Goal: Transaction & Acquisition: Purchase product/service

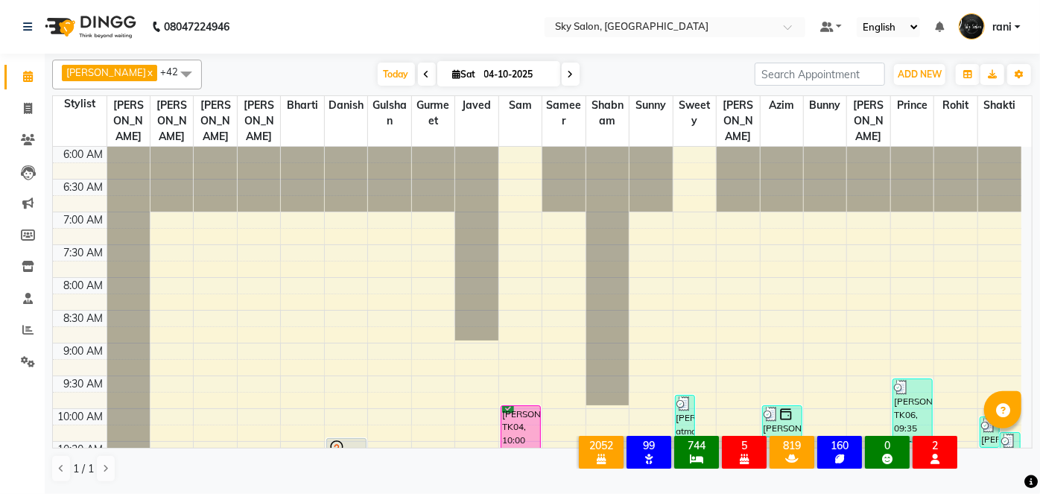
scroll to position [454, 0]
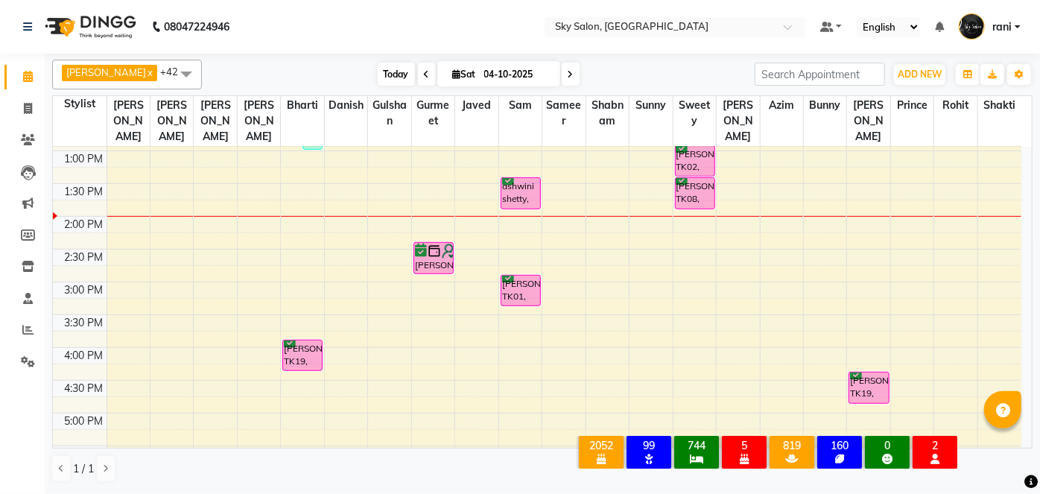
click at [378, 69] on span "Today" at bounding box center [396, 74] width 37 height 23
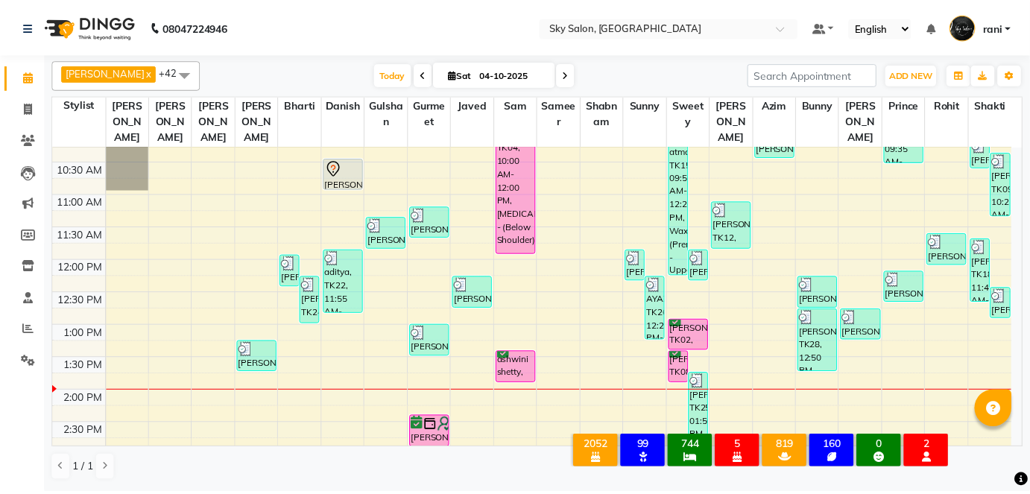
scroll to position [228, 0]
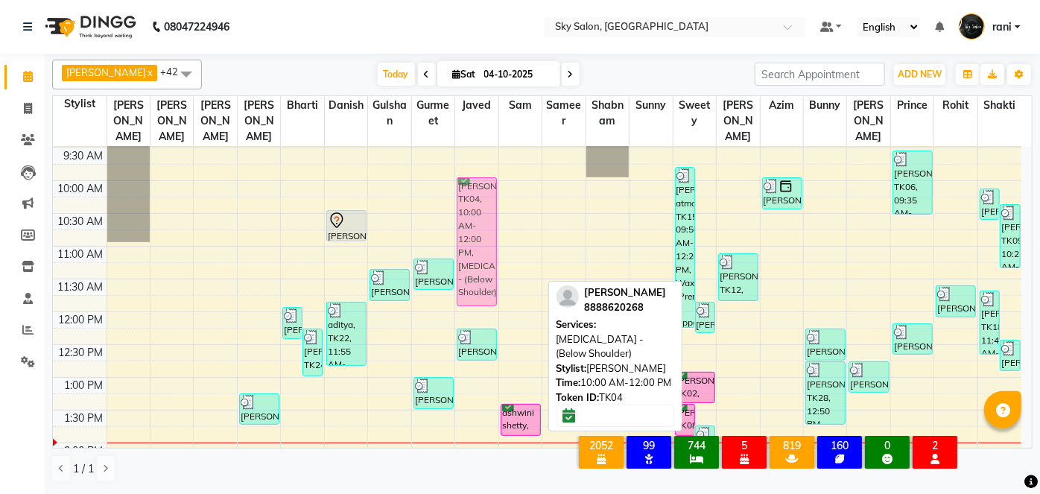
drag, startPoint x: 507, startPoint y: 196, endPoint x: 484, endPoint y: 194, distance: 22.4
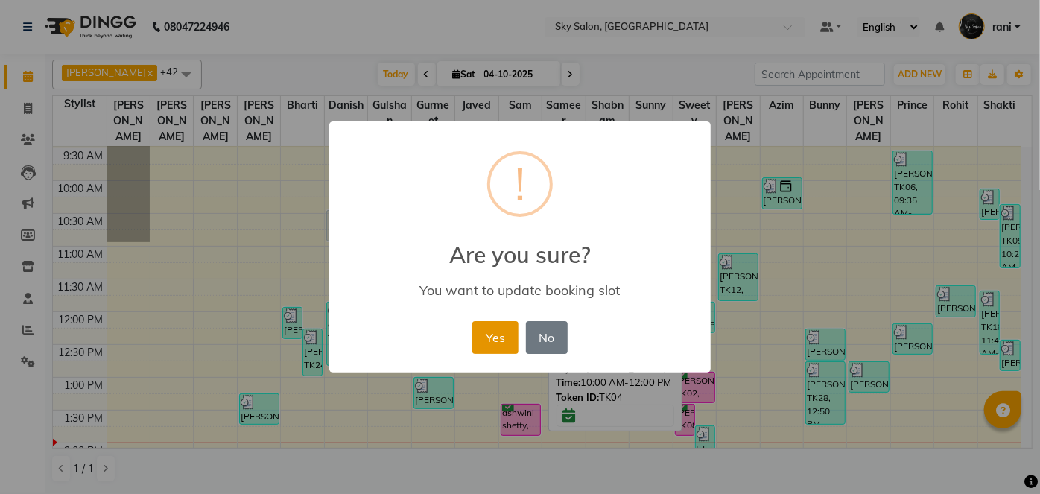
click at [481, 346] on button "Yes" at bounding box center [494, 337] width 45 height 33
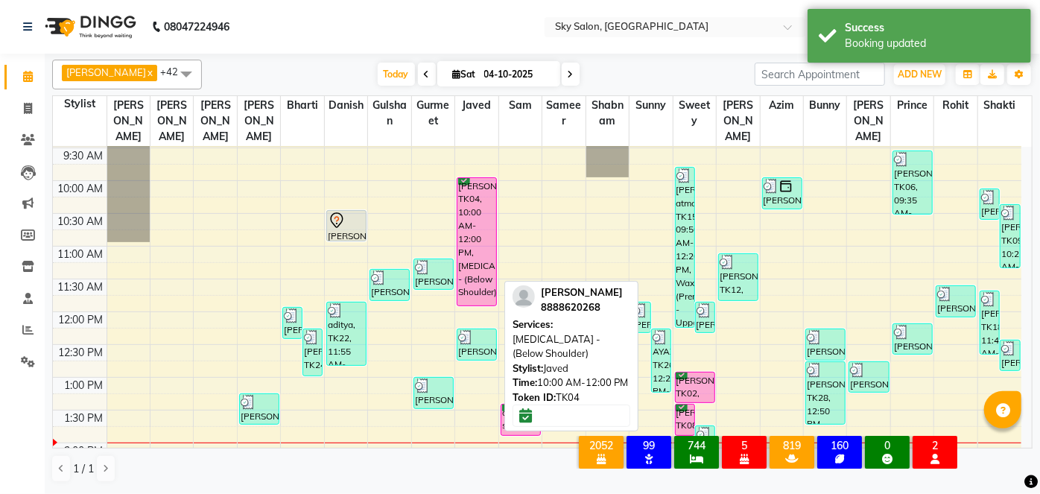
click at [476, 193] on div "[PERSON_NAME], TK04, 10:00 AM-12:00 PM, [MEDICAL_DATA] - (Below Shoulder)" at bounding box center [476, 241] width 39 height 127
select select "6"
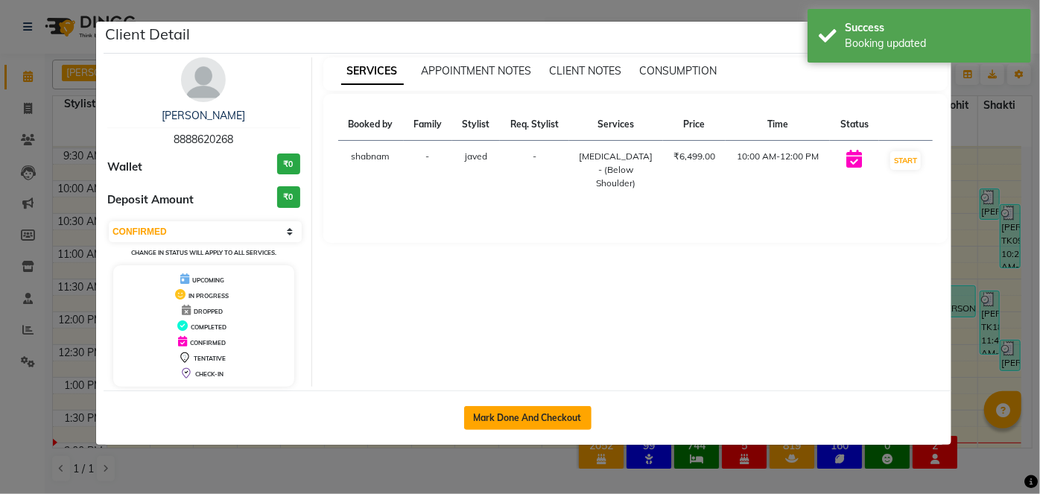
click at [536, 416] on button "Mark Done And Checkout" at bounding box center [527, 418] width 127 height 24
select select "service"
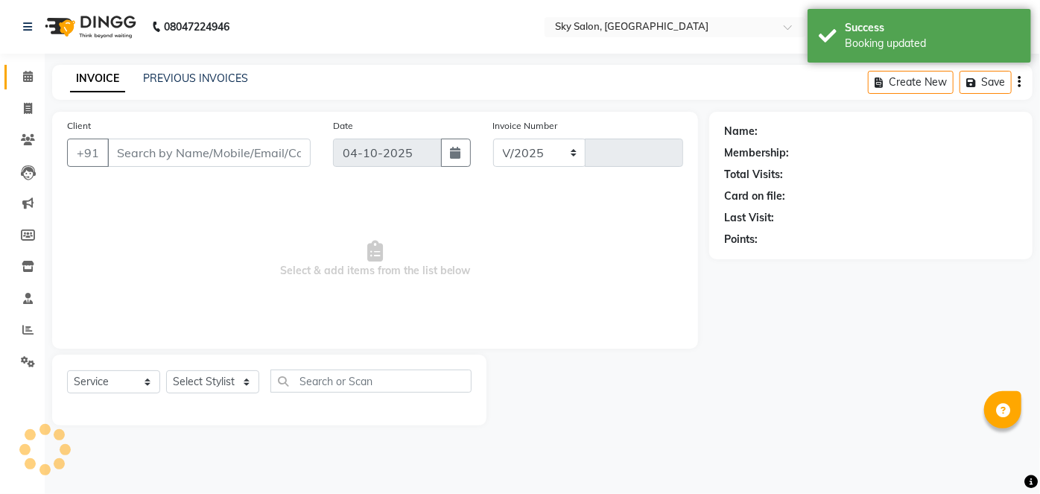
select select "3537"
type input "15048"
type input "8888620268"
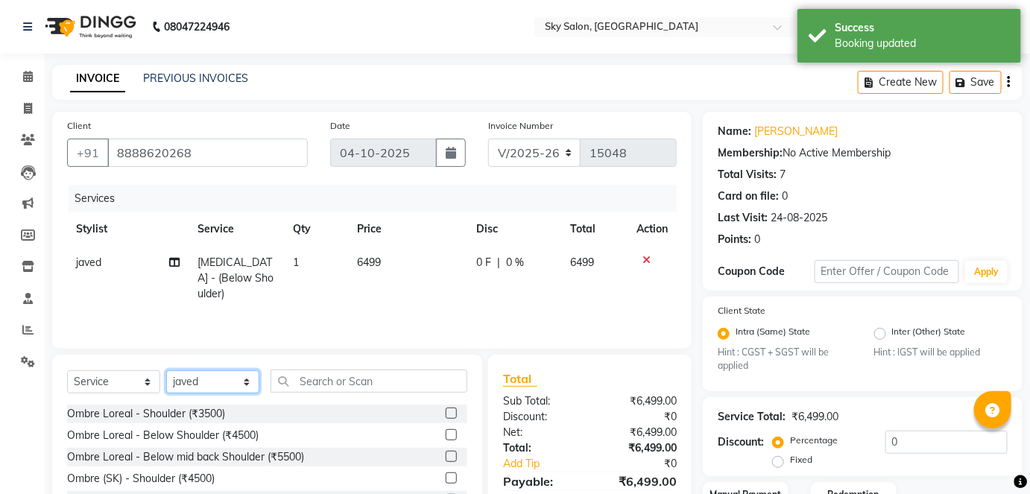
click at [228, 379] on select "Select Stylist afreen [PERSON_NAME] saha [PERSON_NAME] [PERSON_NAME] [PERSON_NA…" at bounding box center [212, 381] width 93 height 23
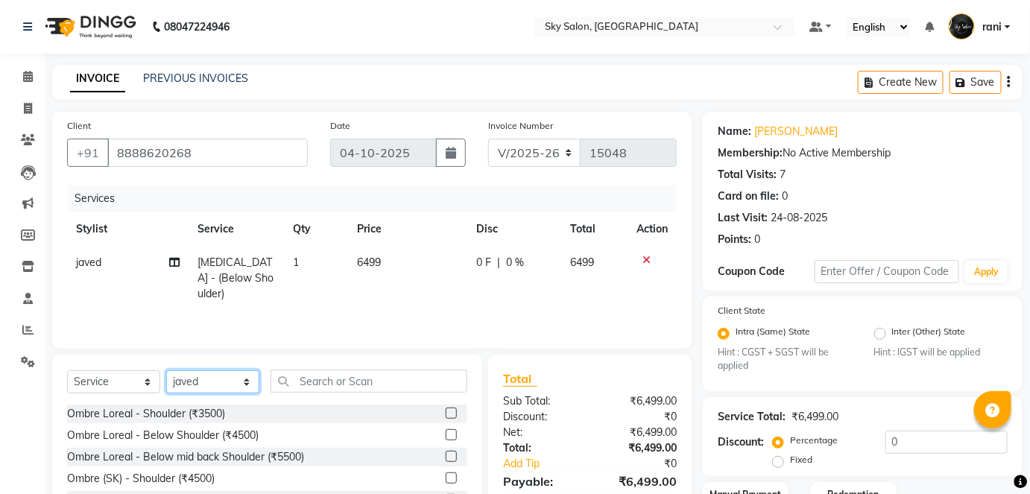
select select "83682"
click at [166, 370] on select "Select Stylist afreen [PERSON_NAME] saha [PERSON_NAME] [PERSON_NAME] [PERSON_NA…" at bounding box center [212, 381] width 93 height 23
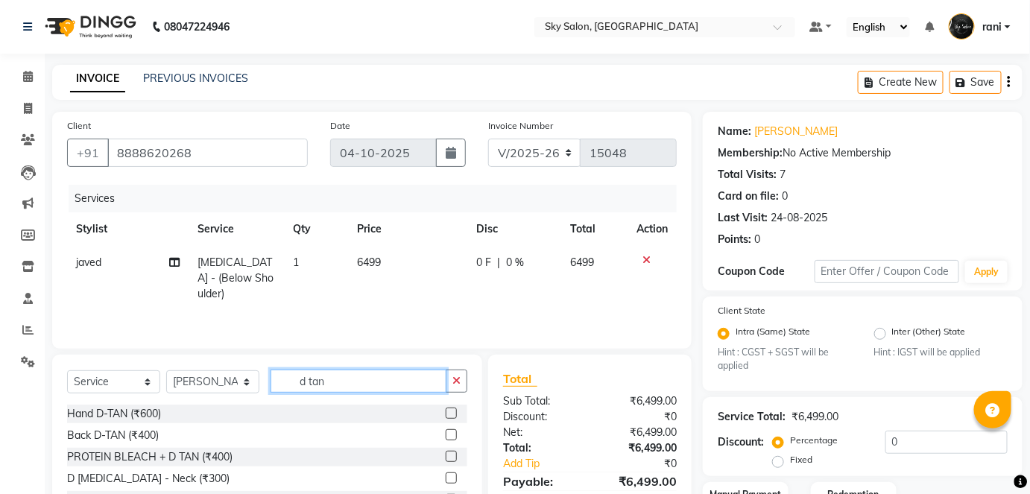
scroll to position [110, 0]
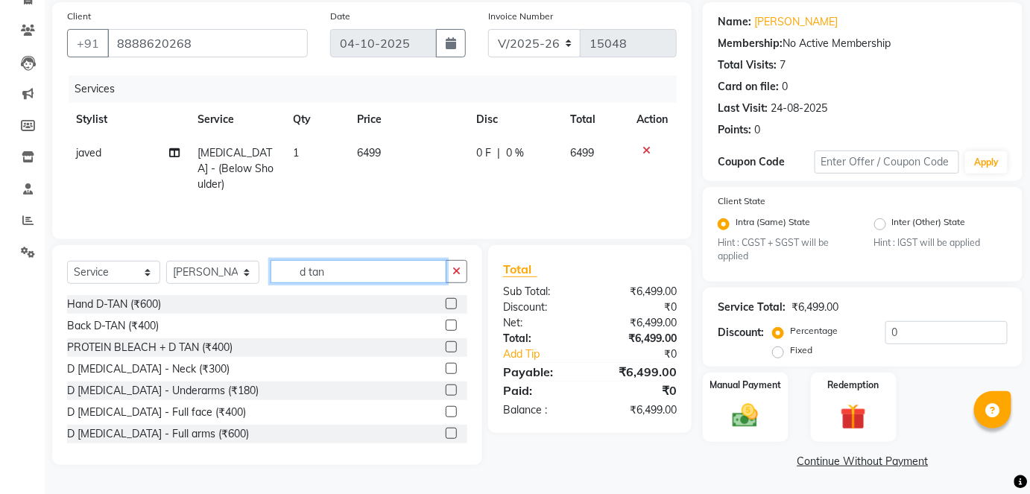
type input "d tan"
click at [446, 409] on label at bounding box center [451, 411] width 11 height 11
click at [446, 409] on input "checkbox" at bounding box center [451, 413] width 10 height 10
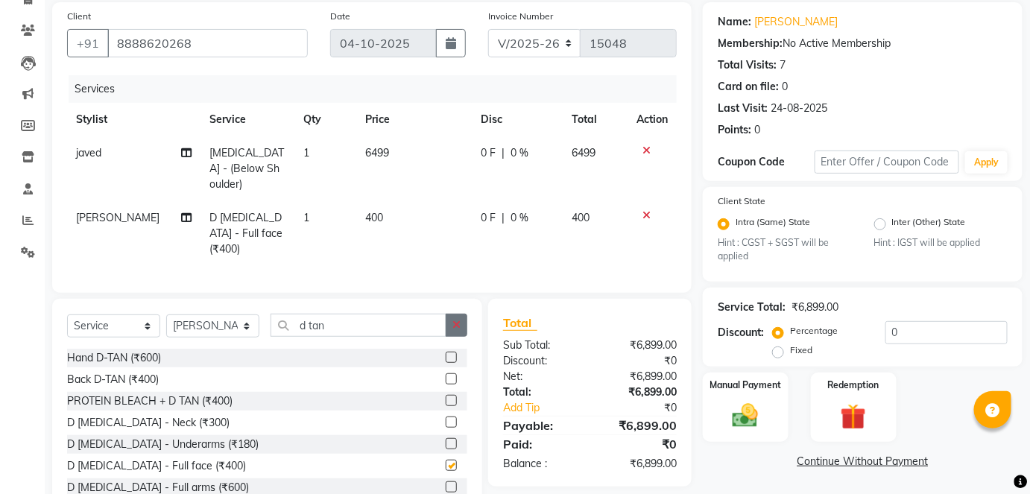
checkbox input "false"
click at [456, 320] on icon "button" at bounding box center [456, 325] width 8 height 10
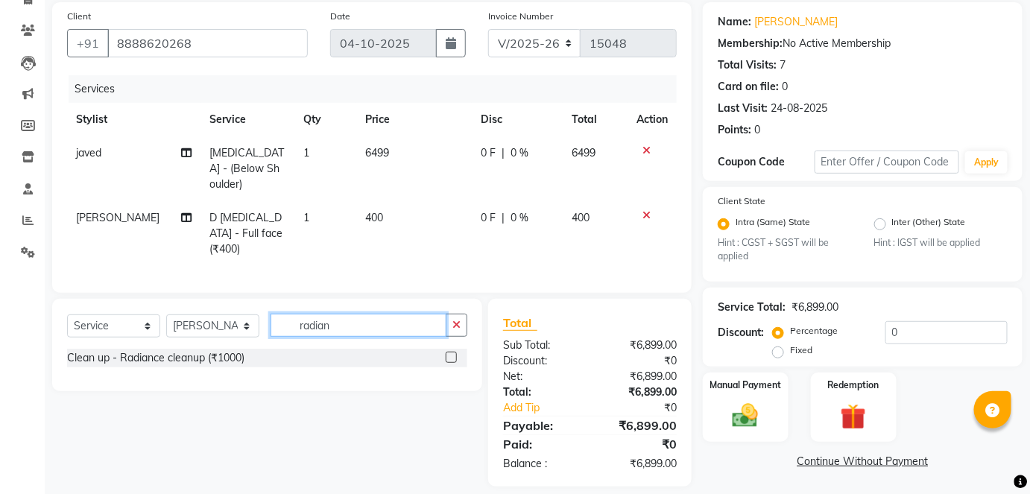
type input "radian"
click at [451, 352] on label at bounding box center [451, 357] width 11 height 11
click at [451, 353] on input "checkbox" at bounding box center [451, 358] width 10 height 10
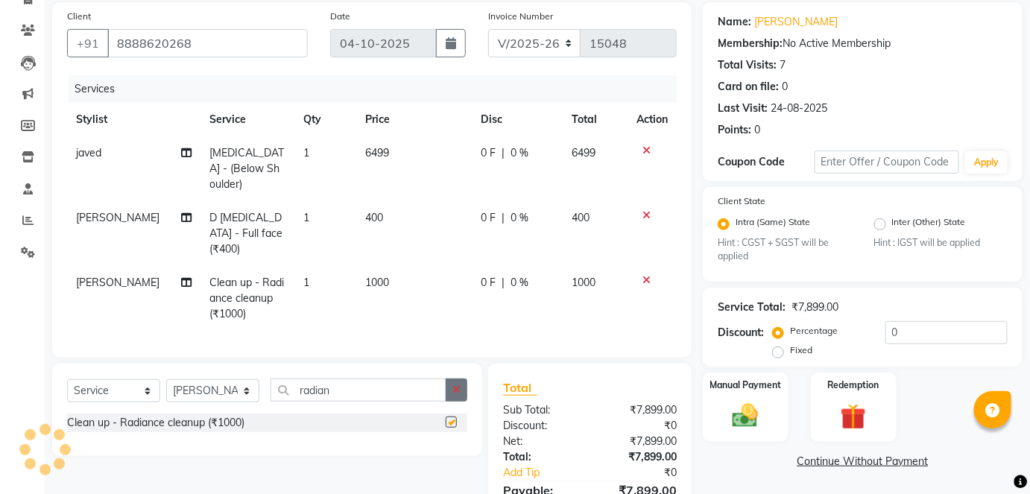
checkbox input "false"
click at [457, 378] on button "button" at bounding box center [457, 389] width 22 height 23
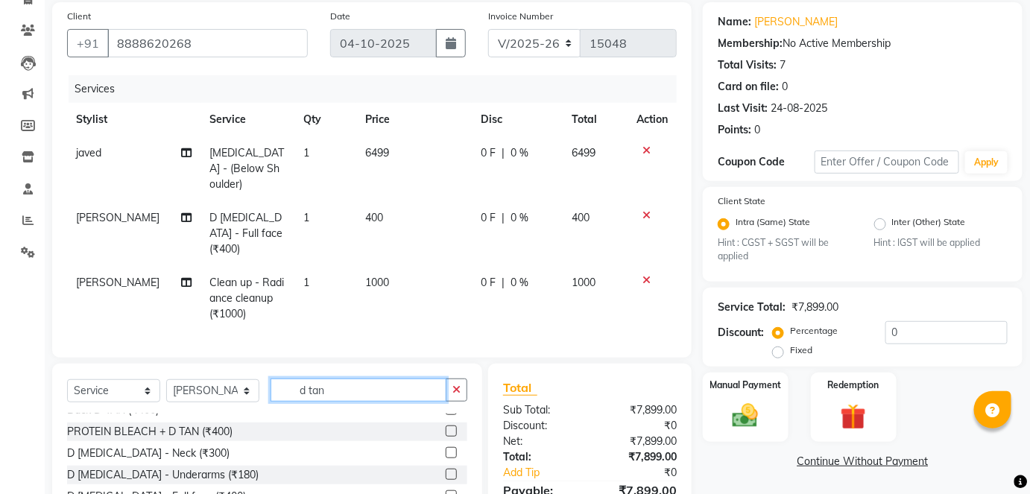
scroll to position [56, 0]
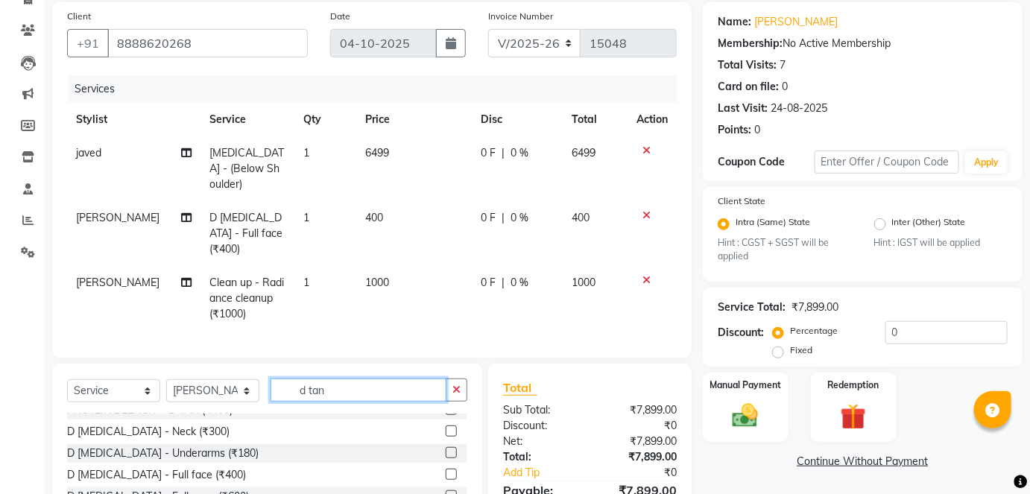
type input "d tan"
click at [446, 469] on label at bounding box center [451, 474] width 11 height 11
click at [446, 470] on input "checkbox" at bounding box center [451, 475] width 10 height 10
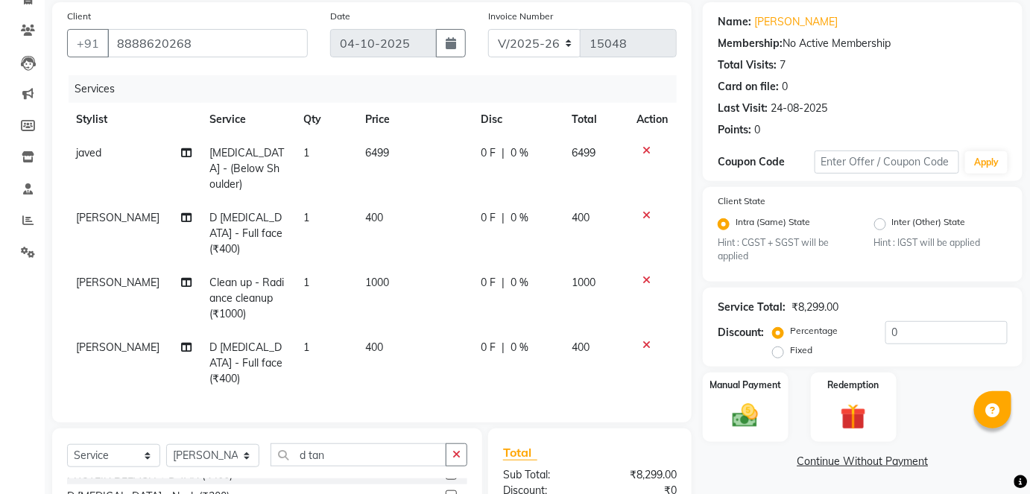
checkbox input "false"
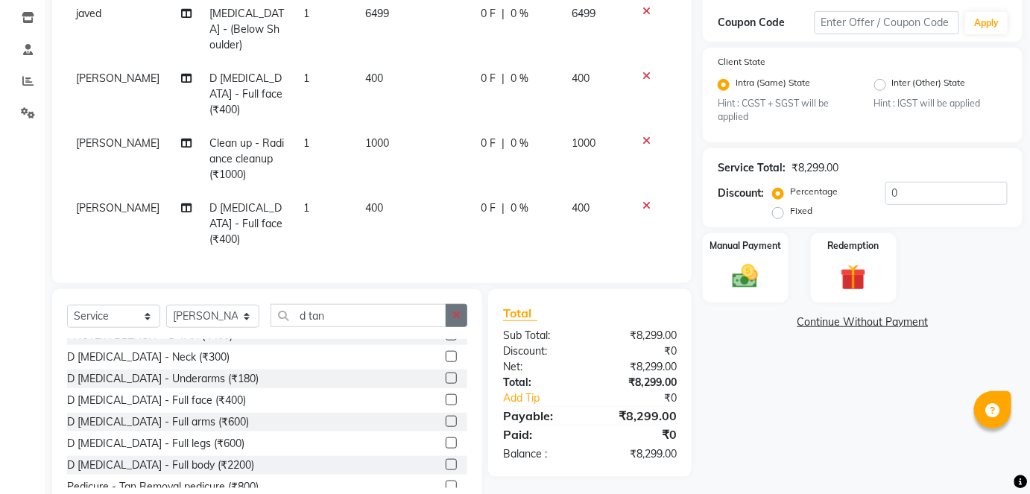
click at [451, 304] on button "button" at bounding box center [457, 315] width 22 height 23
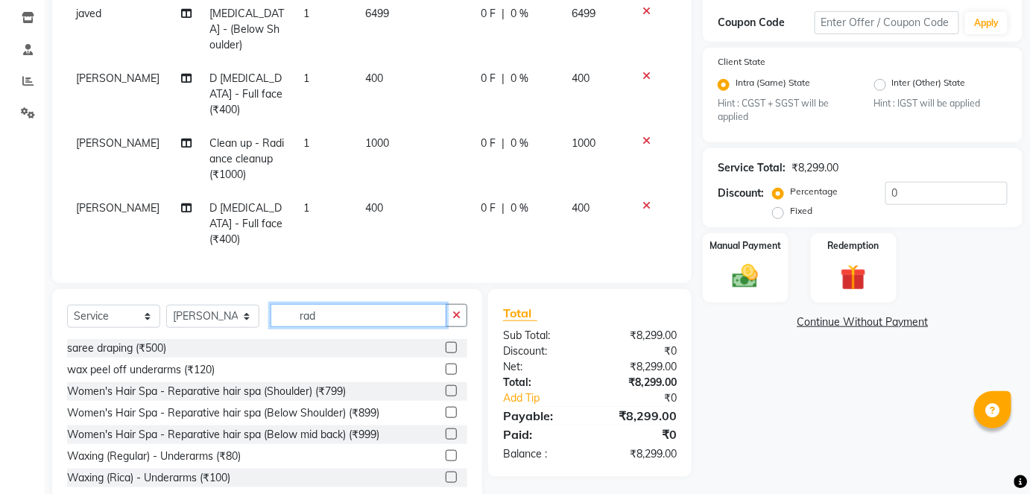
scroll to position [216, 0]
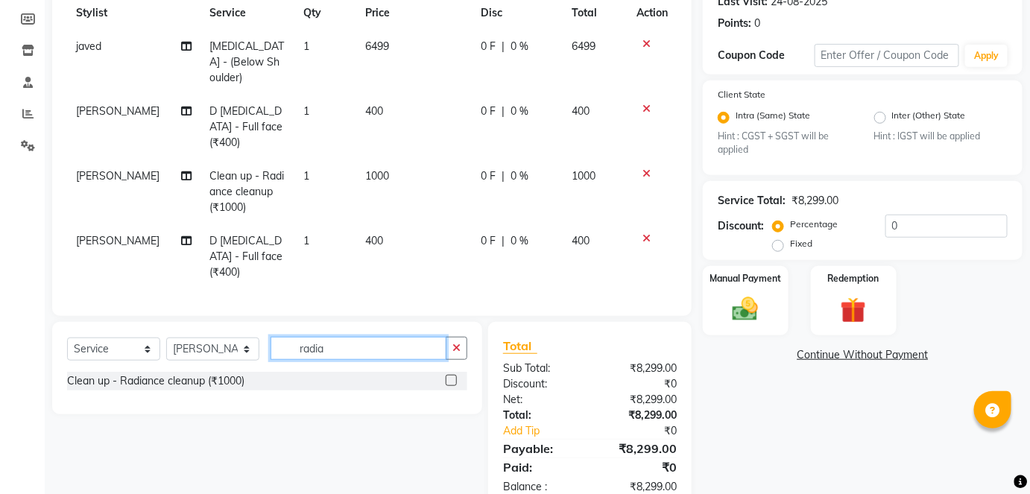
type input "radia"
click at [451, 375] on label at bounding box center [451, 380] width 11 height 11
click at [451, 376] on input "checkbox" at bounding box center [451, 381] width 10 height 10
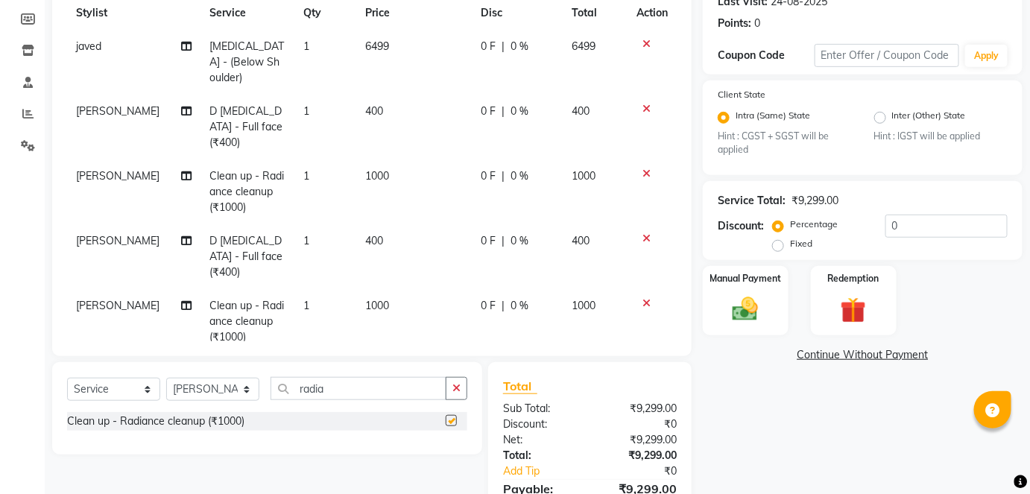
checkbox input "false"
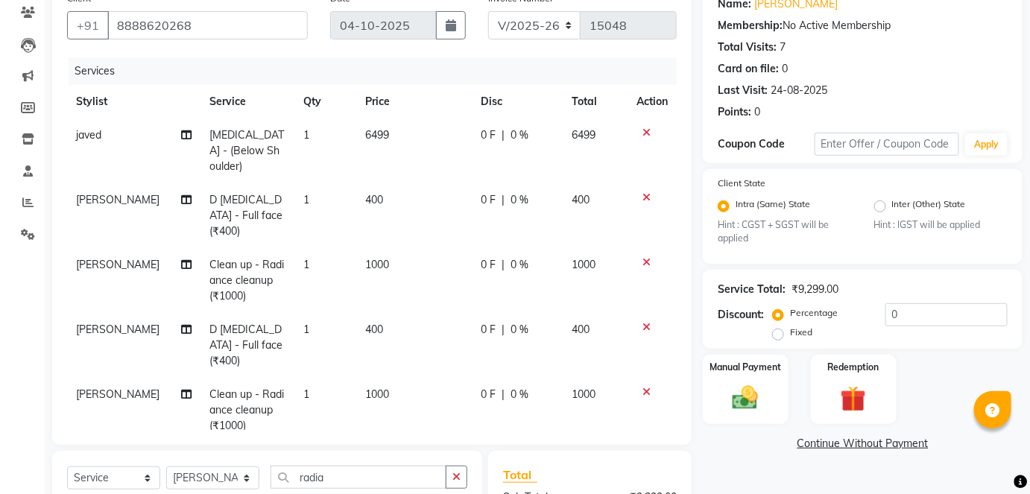
click at [510, 133] on span "0 %" at bounding box center [519, 135] width 18 height 16
select select "16688"
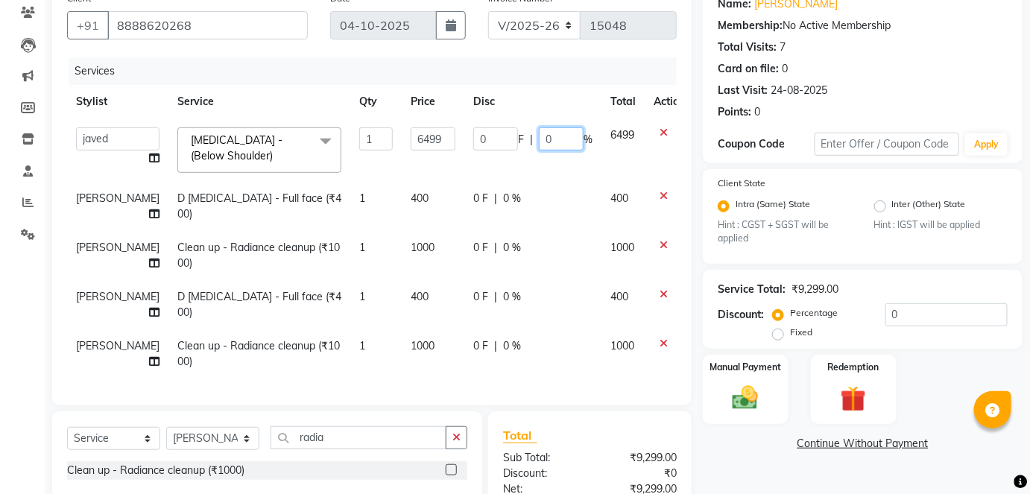
click at [539, 132] on input "0" at bounding box center [561, 138] width 45 height 23
type input "10"
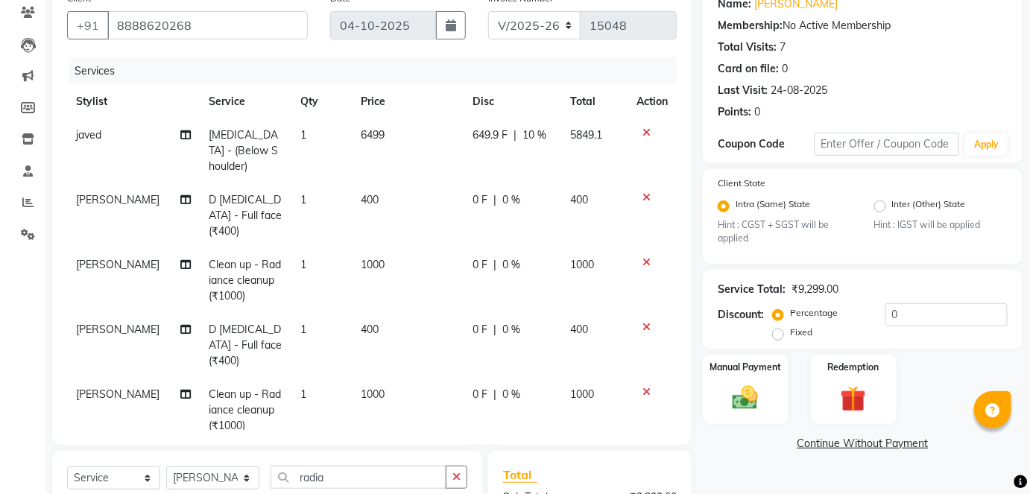
click at [115, 158] on td "javed Split Commission" at bounding box center [133, 150] width 133 height 65
select select "16688"
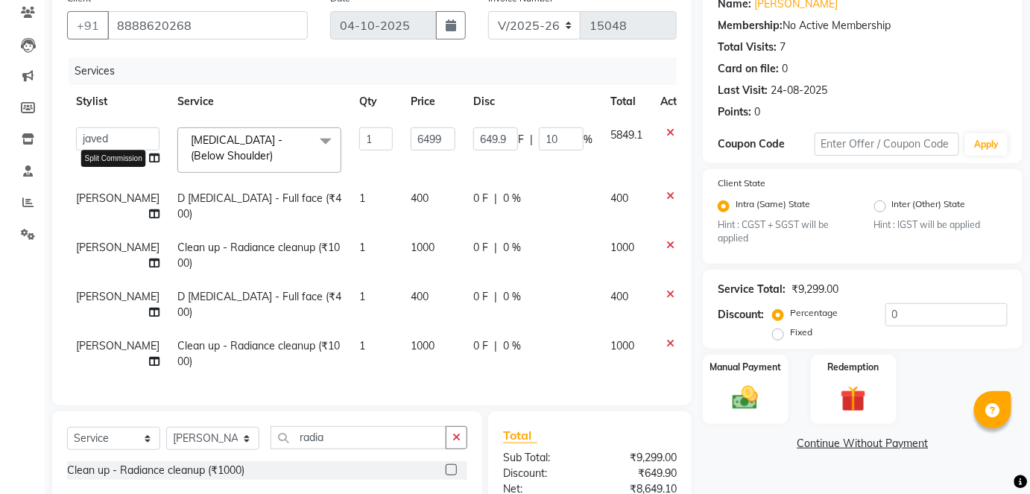
click at [149, 159] on icon at bounding box center [154, 158] width 10 height 10
select select "16688"
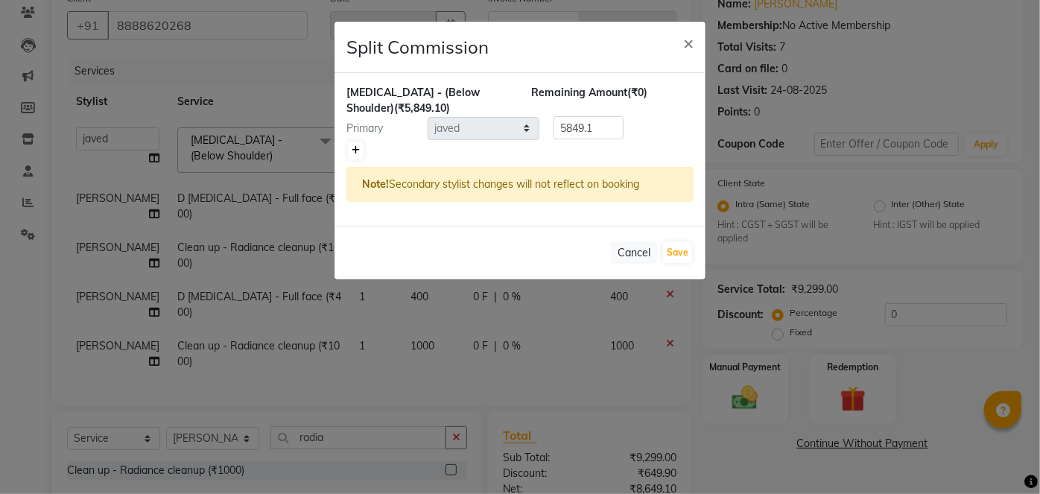
click at [361, 146] on link at bounding box center [356, 151] width 16 height 18
type input "2924.55"
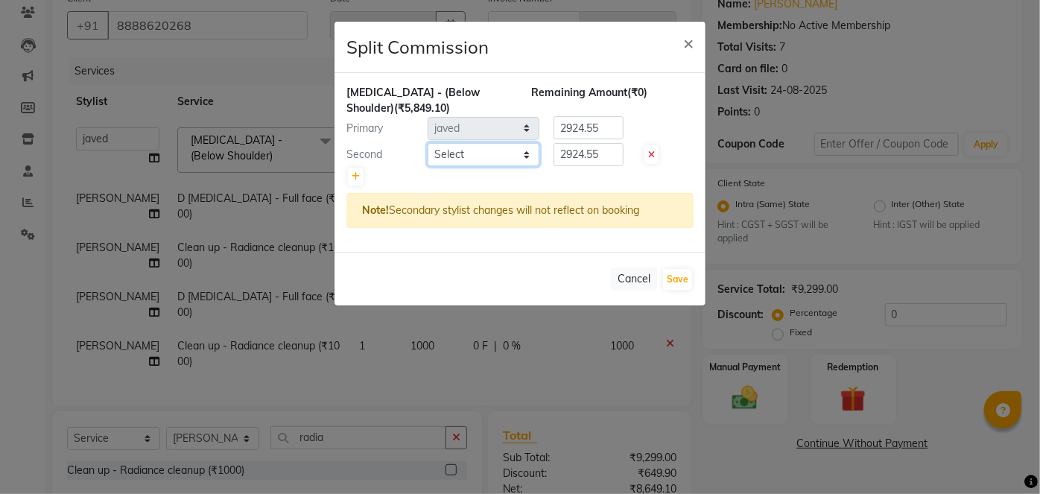
click at [440, 151] on select "Select afreen [PERSON_NAME] saha [PERSON_NAME] [PERSON_NAME] [PERSON_NAME] bhar…" at bounding box center [484, 154] width 112 height 23
select select "20908"
click at [428, 143] on select "Select afreen [PERSON_NAME] saha [PERSON_NAME] [PERSON_NAME] [PERSON_NAME] bhar…" at bounding box center [484, 154] width 112 height 23
click at [681, 273] on button "Save" at bounding box center [677, 279] width 29 height 21
select select "Select"
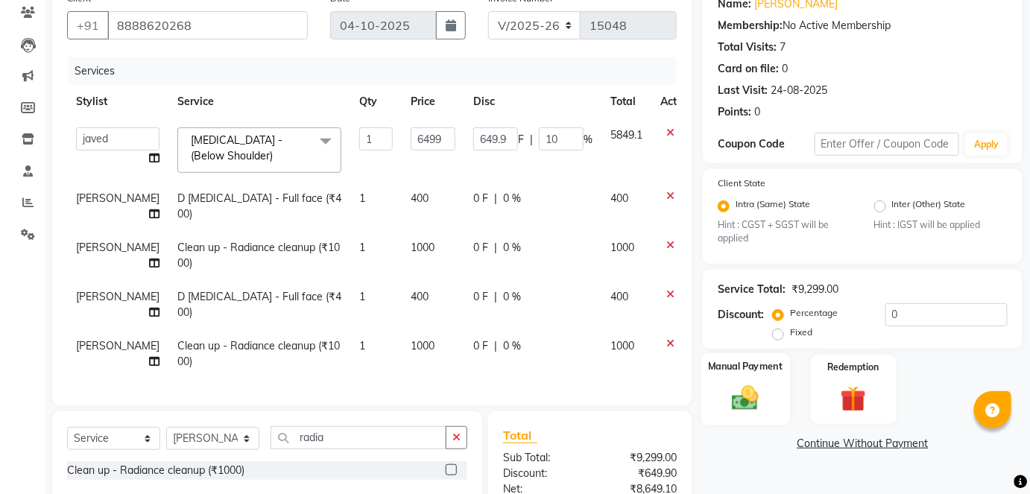
click at [741, 384] on img at bounding box center [744, 398] width 43 height 31
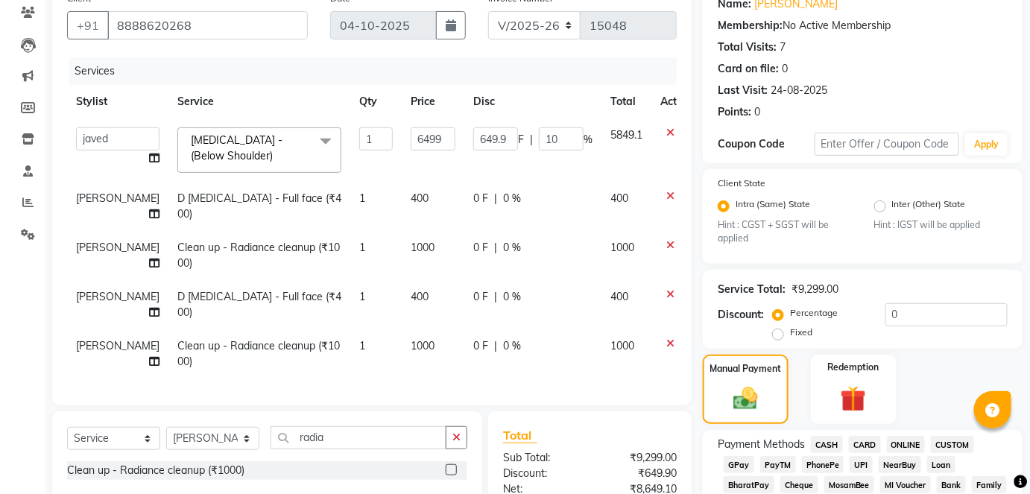
scroll to position [328, 0]
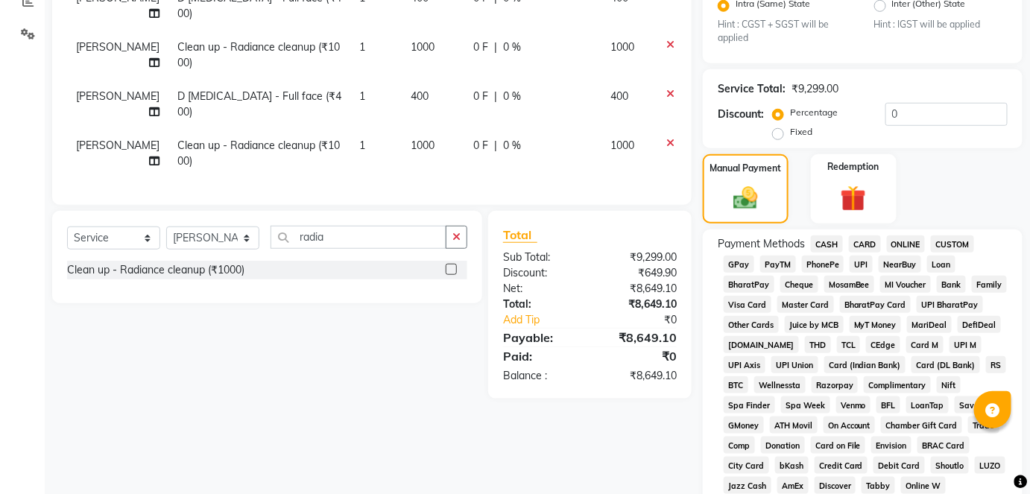
click at [823, 244] on span "CASH" at bounding box center [827, 243] width 32 height 17
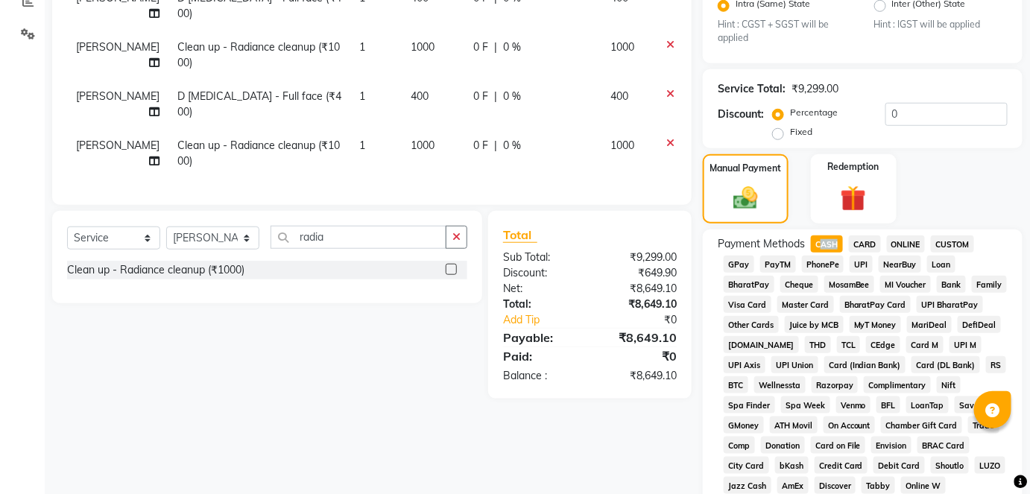
click at [823, 244] on span "CASH" at bounding box center [827, 243] width 32 height 17
click at [362, 226] on input "radia" at bounding box center [358, 237] width 176 height 23
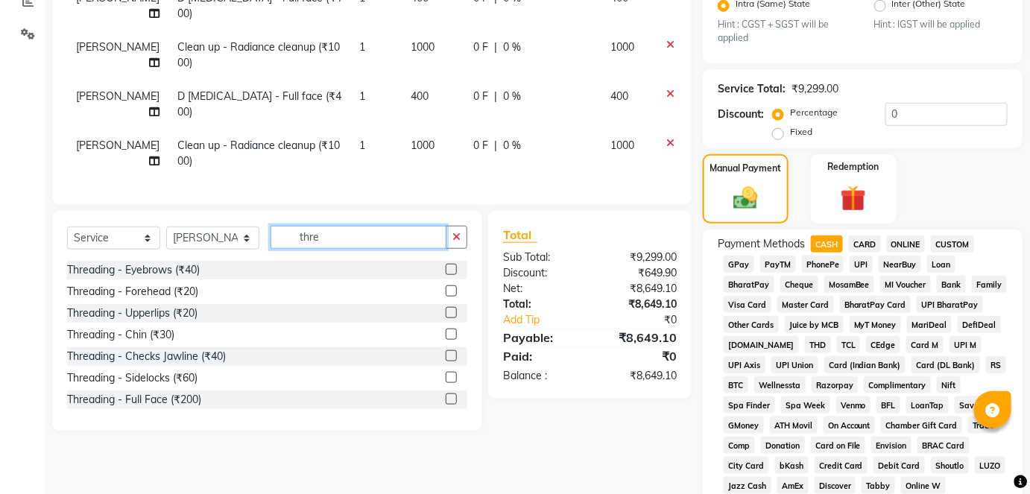
type input "thre"
click at [446, 264] on label at bounding box center [451, 269] width 11 height 11
click at [446, 265] on input "checkbox" at bounding box center [451, 270] width 10 height 10
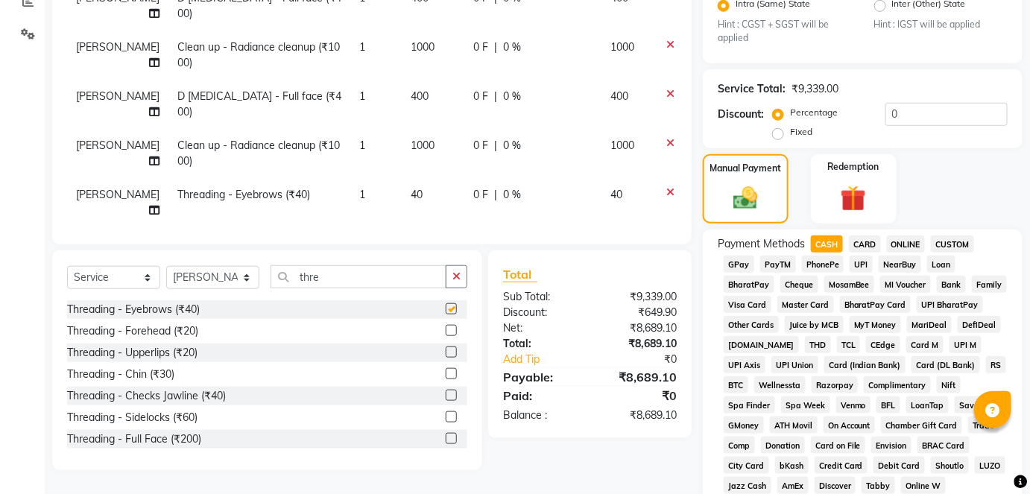
checkbox input "false"
click at [824, 242] on span "CASH" at bounding box center [827, 243] width 32 height 17
type input "8689.1"
click at [824, 242] on span "CASH" at bounding box center [827, 243] width 32 height 17
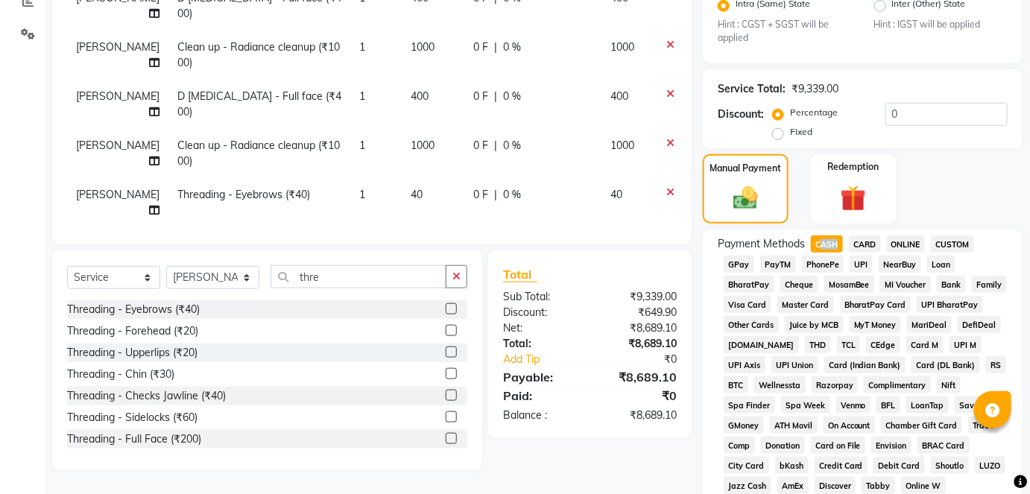
click at [824, 242] on span "CASH" at bounding box center [827, 243] width 32 height 17
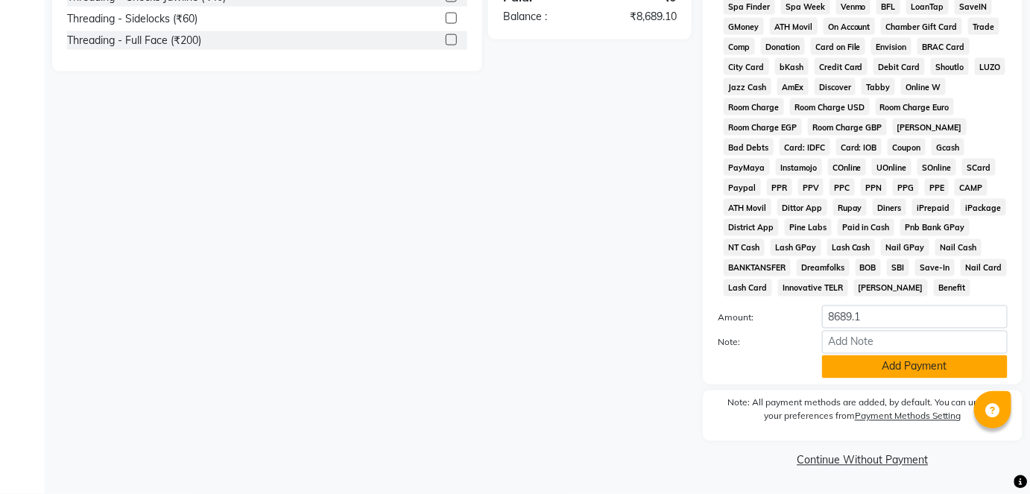
click at [891, 371] on button "Add Payment" at bounding box center [915, 366] width 186 height 23
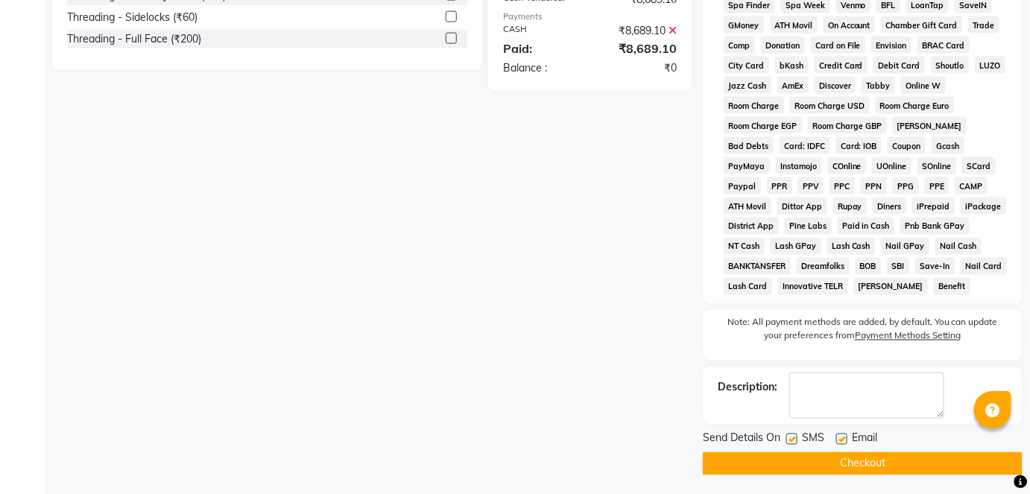
click at [790, 439] on label at bounding box center [791, 439] width 11 height 11
click at [790, 439] on input "checkbox" at bounding box center [791, 440] width 10 height 10
checkbox input "false"
click at [792, 449] on div at bounding box center [791, 442] width 10 height 16
click at [805, 460] on button "Checkout" at bounding box center [863, 463] width 320 height 23
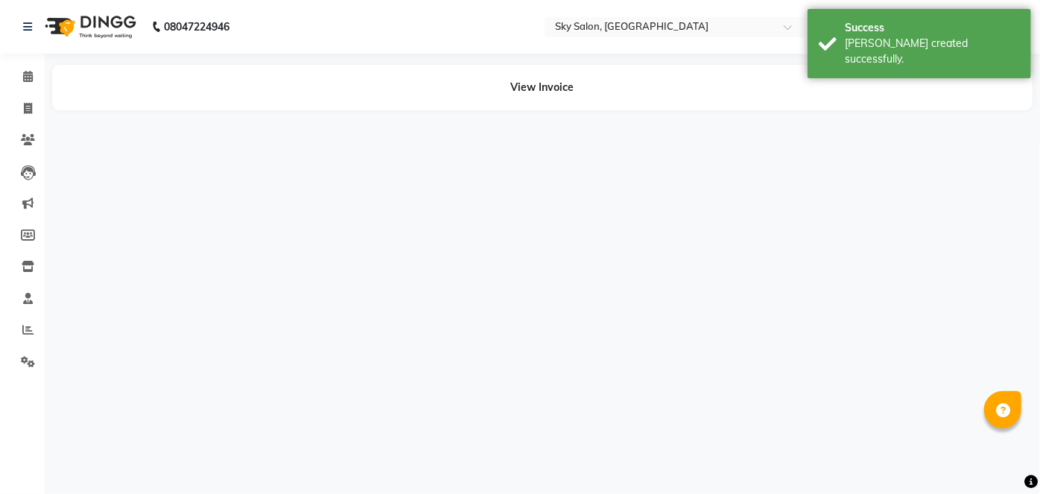
click at [842, 435] on div "08047224946 Select Location × Sky Salon, Khopoli Default Panel My Panel English…" at bounding box center [520, 247] width 1040 height 494
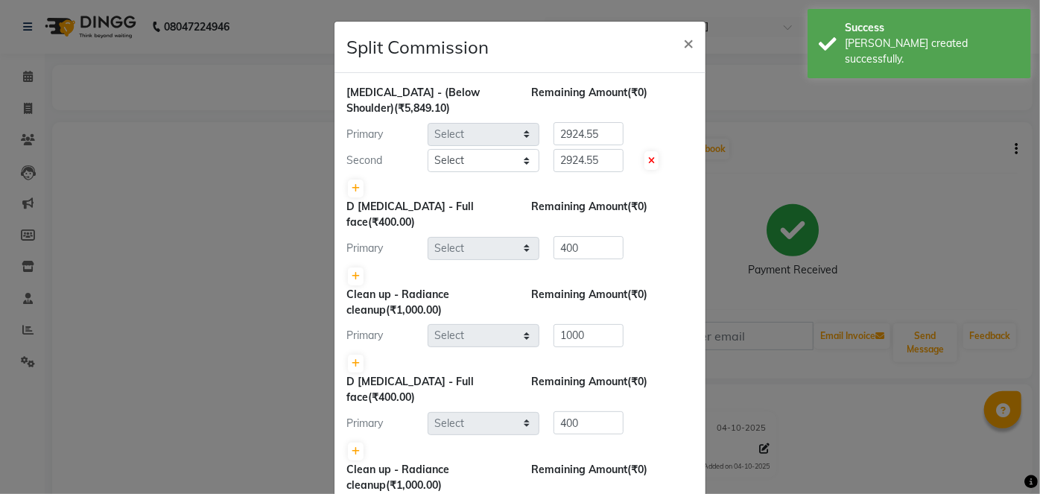
select select "16688"
select select "20908"
select select "83682"
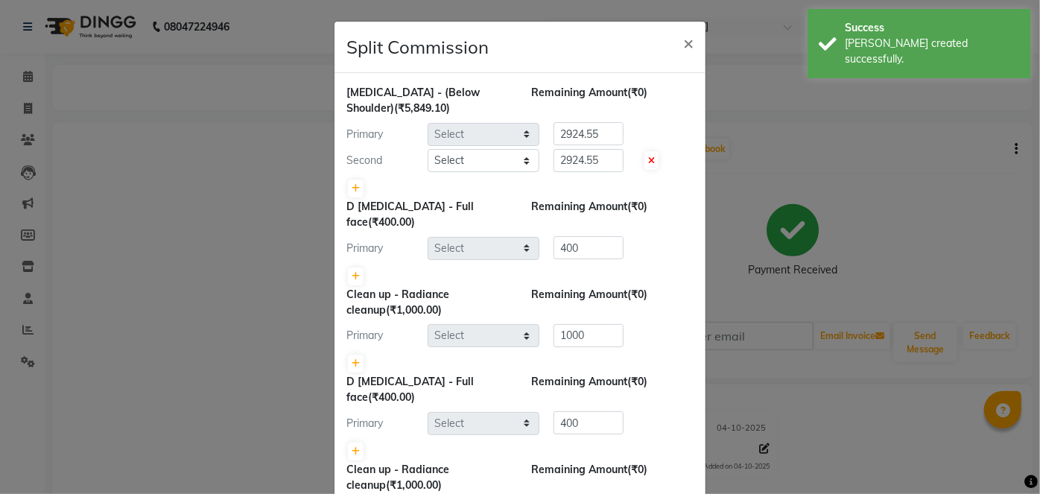
select select "83682"
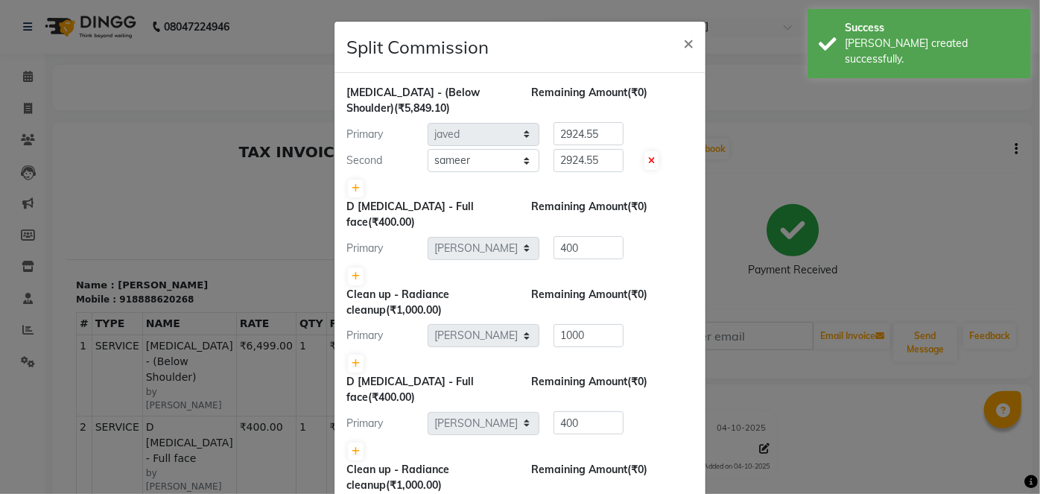
scroll to position [174, 0]
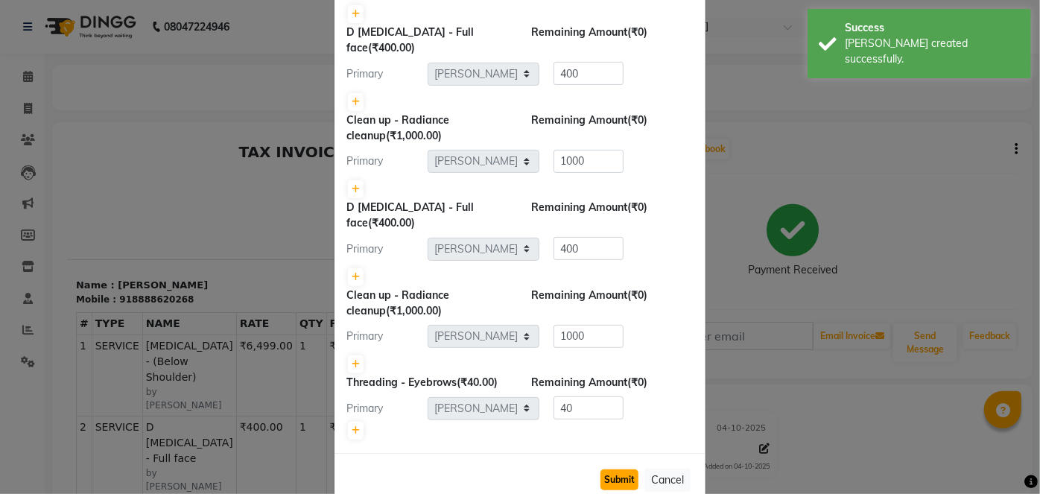
click at [614, 469] on button "Submit" at bounding box center [619, 479] width 38 height 21
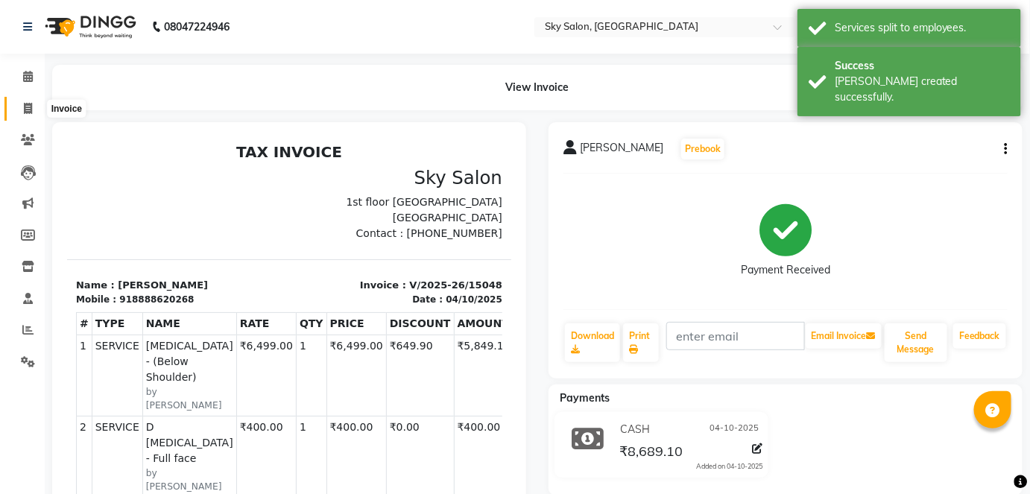
click at [34, 101] on span at bounding box center [28, 109] width 26 height 17
select select "service"
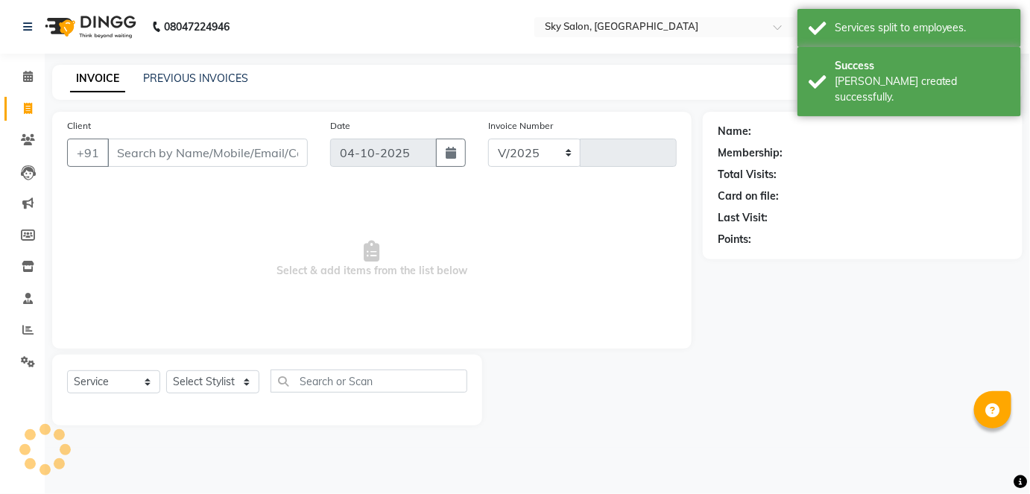
select select "3537"
type input "15049"
click at [177, 80] on link "PREVIOUS INVOICES" at bounding box center [195, 78] width 105 height 13
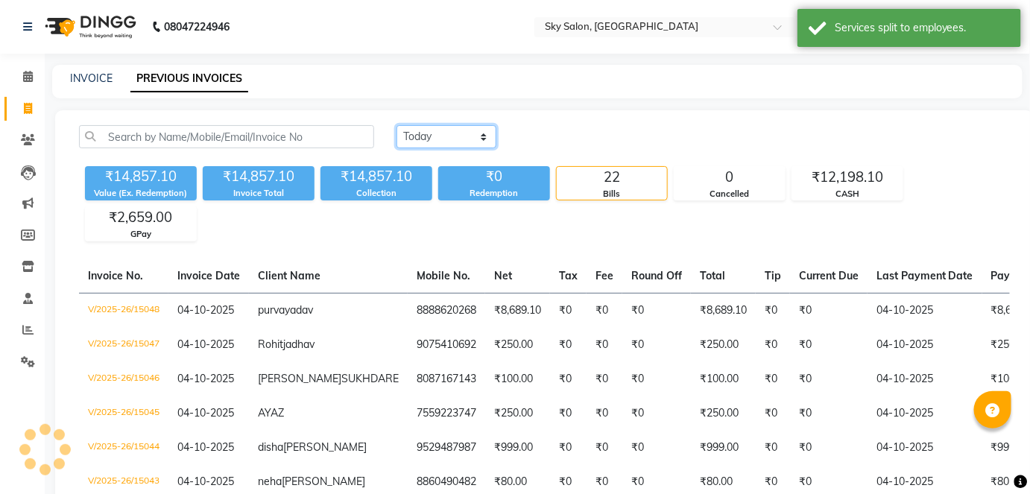
drag, startPoint x: 439, startPoint y: 136, endPoint x: 443, endPoint y: 203, distance: 67.2
click at [443, 203] on div "[DATE] [DATE] Custom Range ₹14,857.10 Value (Ex. Redemption) ₹14,857.10 Invoice…" at bounding box center [544, 183] width 948 height 116
select select "range"
click at [396, 125] on select "[DATE] [DATE] Custom Range" at bounding box center [446, 136] width 100 height 23
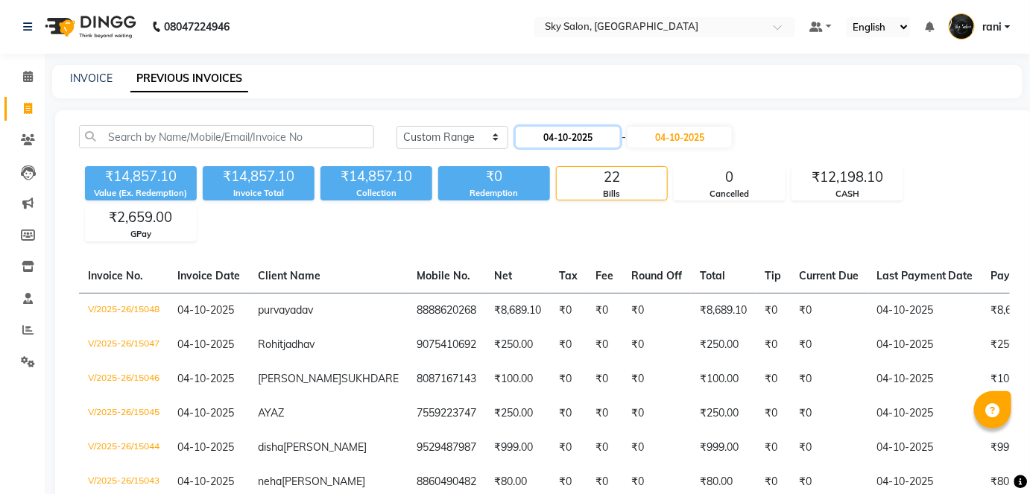
click at [594, 130] on input "04-10-2025" at bounding box center [568, 137] width 104 height 21
select select "10"
select select "2025"
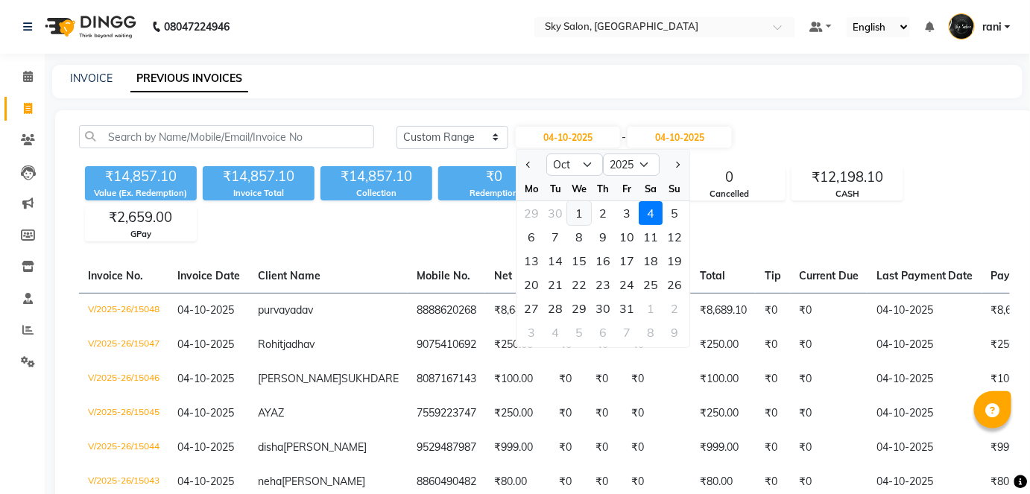
click at [582, 208] on div "1" at bounding box center [580, 213] width 24 height 24
type input "01-10-2025"
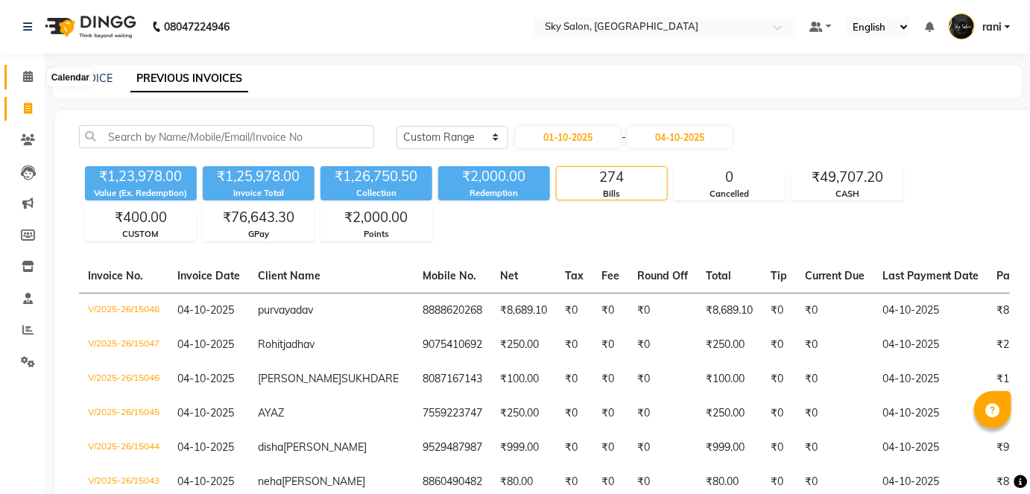
click at [23, 71] on icon at bounding box center [28, 76] width 10 height 11
